Goal: Navigation & Orientation: Find specific page/section

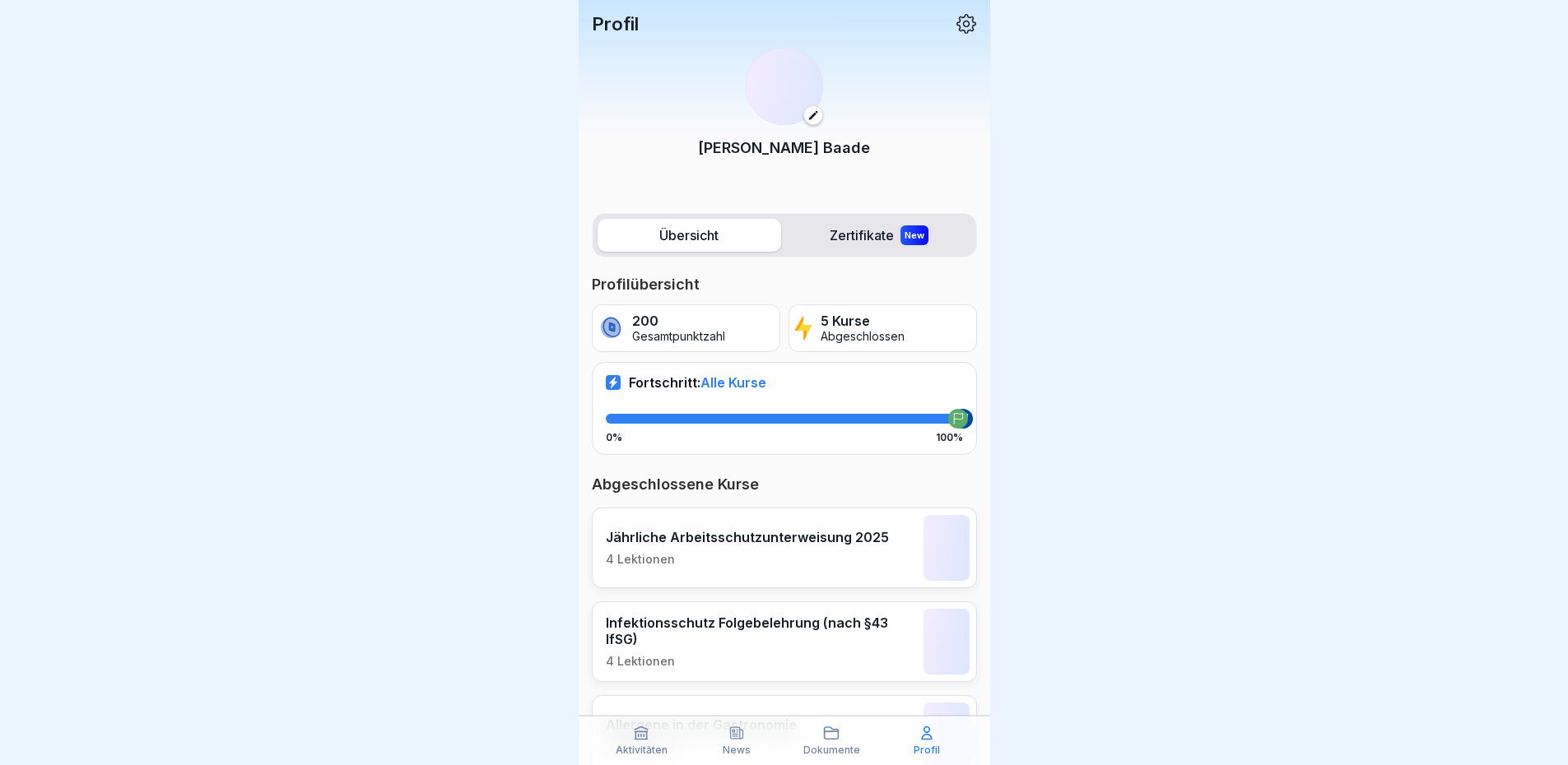
click at [719, 744] on div "News" at bounding box center [737, 740] width 87 height 31
click at [817, 751] on p "Dokumente" at bounding box center [831, 750] width 57 height 11
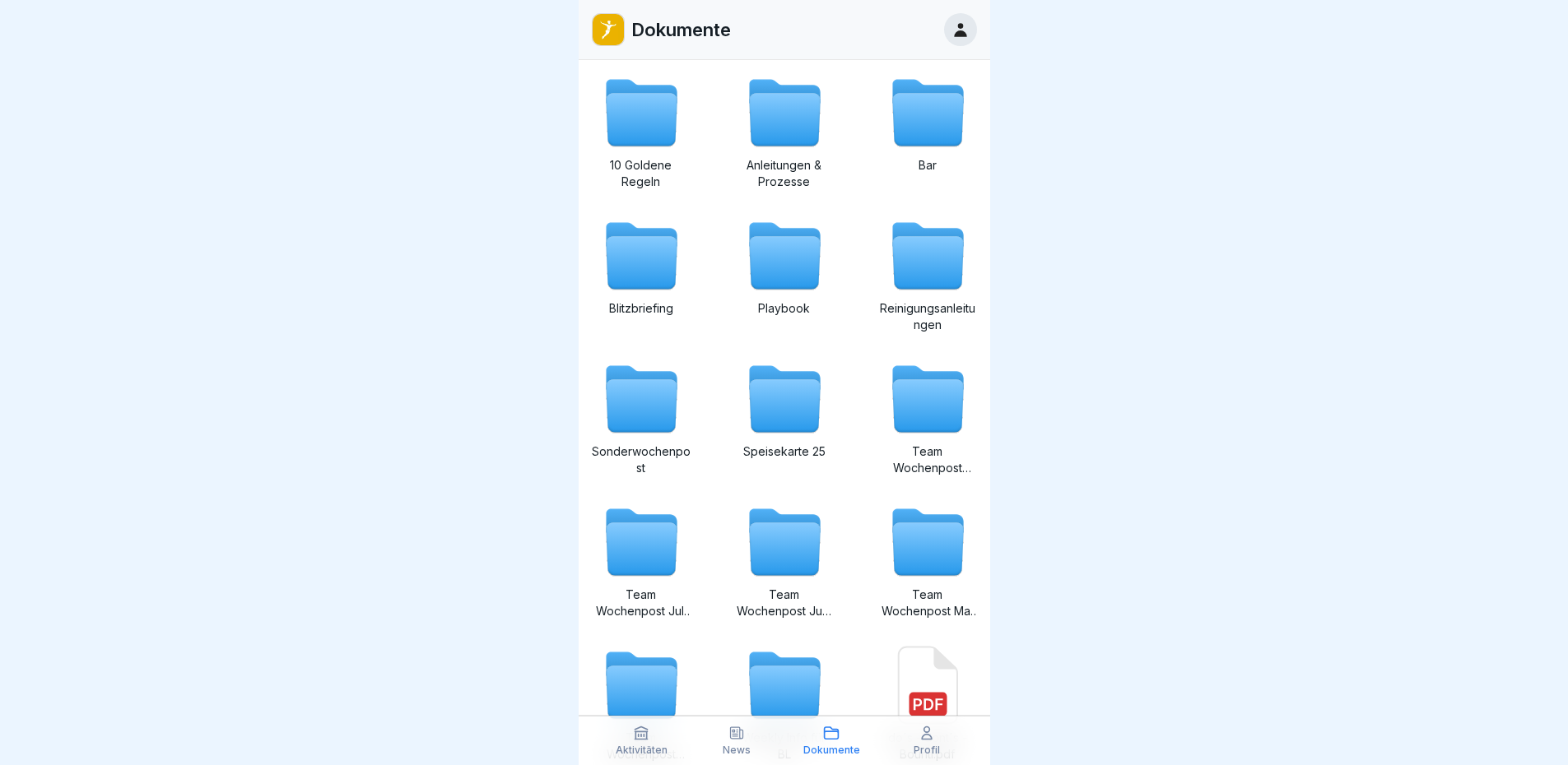
click at [740, 747] on p "News" at bounding box center [736, 750] width 28 height 11
